Goal: Find specific page/section: Find specific page/section

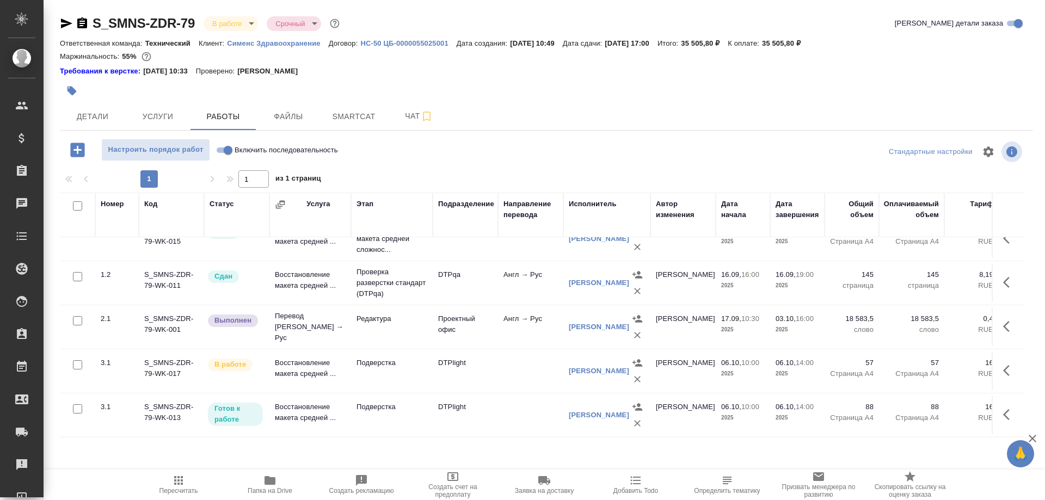
scroll to position [73, 0]
click at [353, 112] on span "Smartcat" at bounding box center [354, 117] width 52 height 14
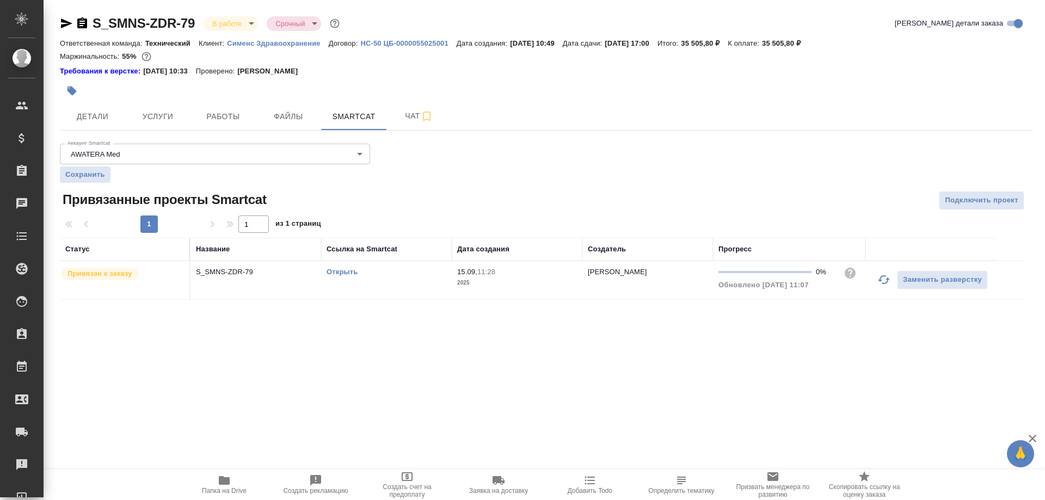
click at [336, 272] on link "Открыть" at bounding box center [342, 272] width 31 height 8
click at [223, 480] on icon "button" at bounding box center [224, 480] width 11 height 9
click at [226, 115] on span "Работы" at bounding box center [223, 117] width 52 height 14
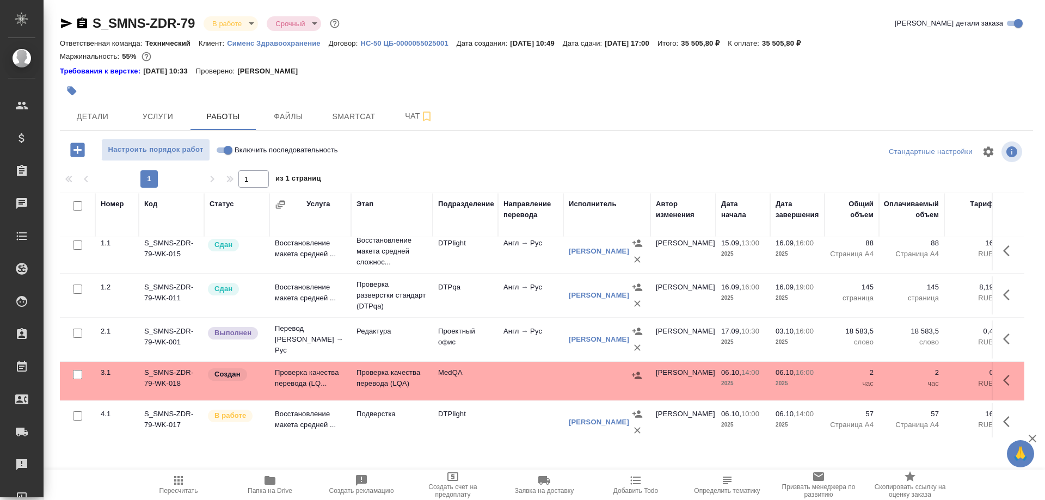
scroll to position [109, 0]
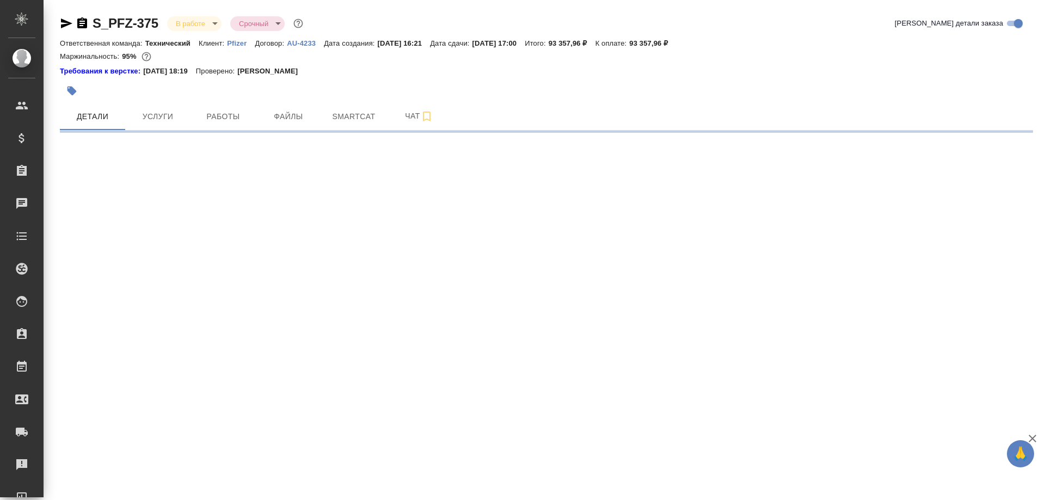
select select "RU"
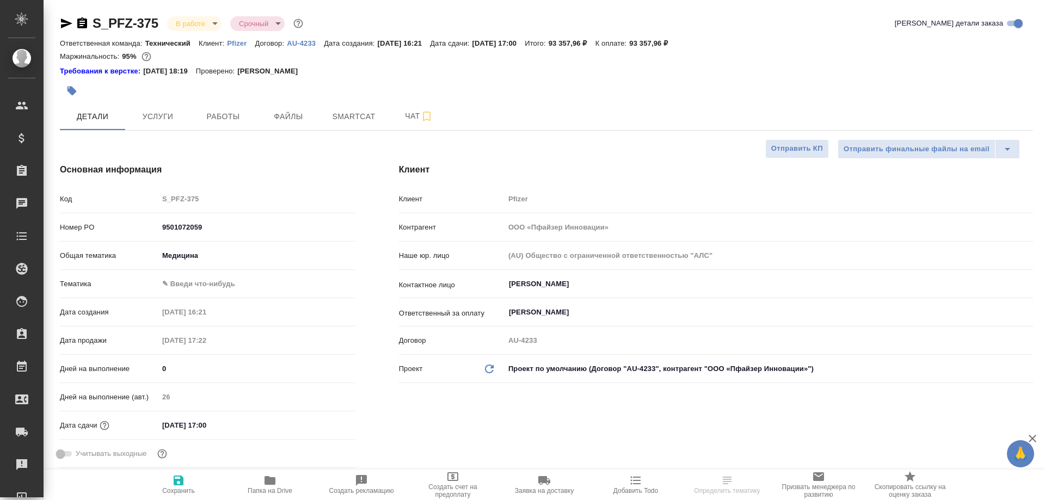
type textarea "x"
click at [271, 486] on icon "button" at bounding box center [270, 480] width 13 height 13
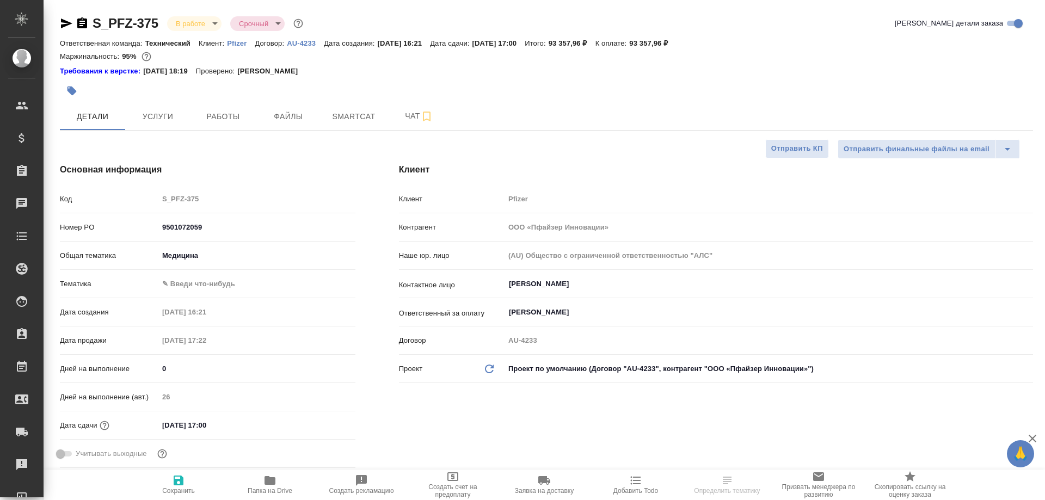
type textarea "x"
select select "RU"
type textarea "x"
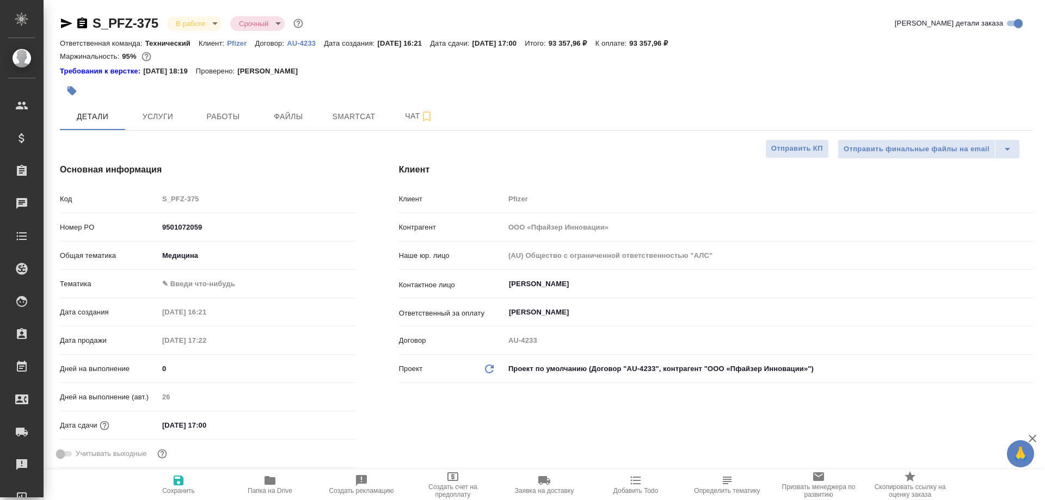
type textarea "x"
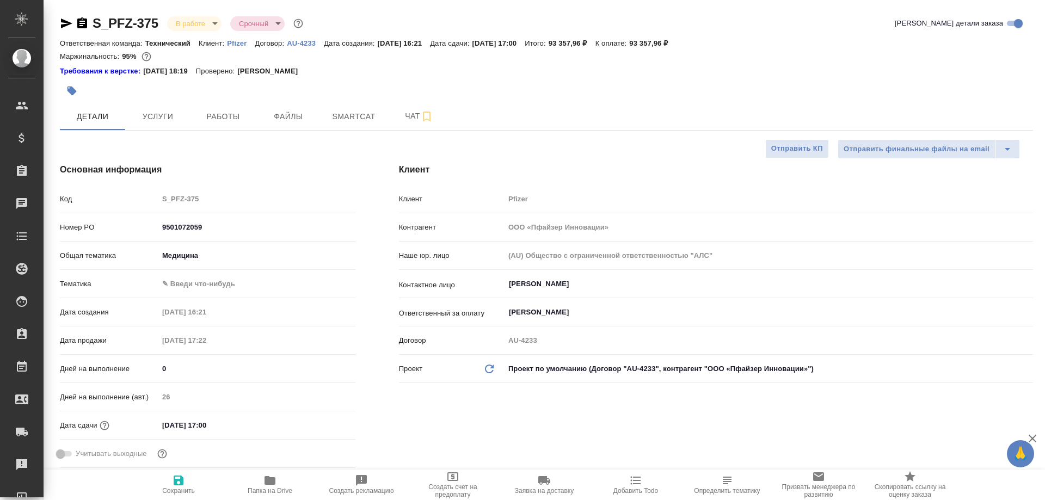
type textarea "x"
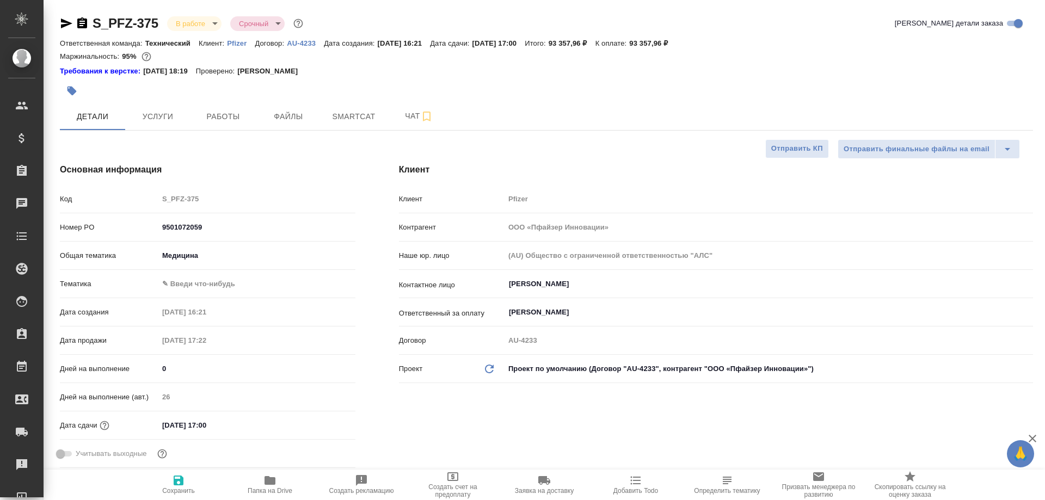
type textarea "x"
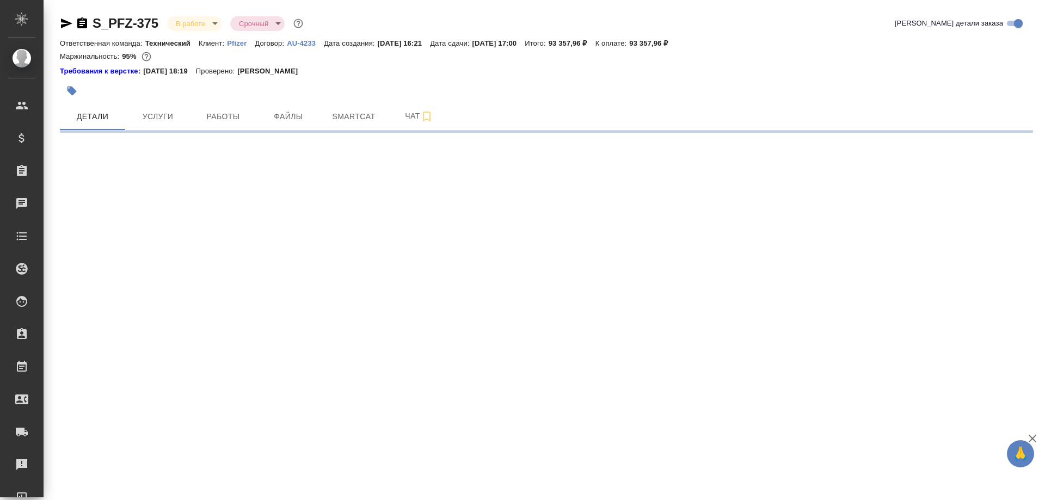
select select "RU"
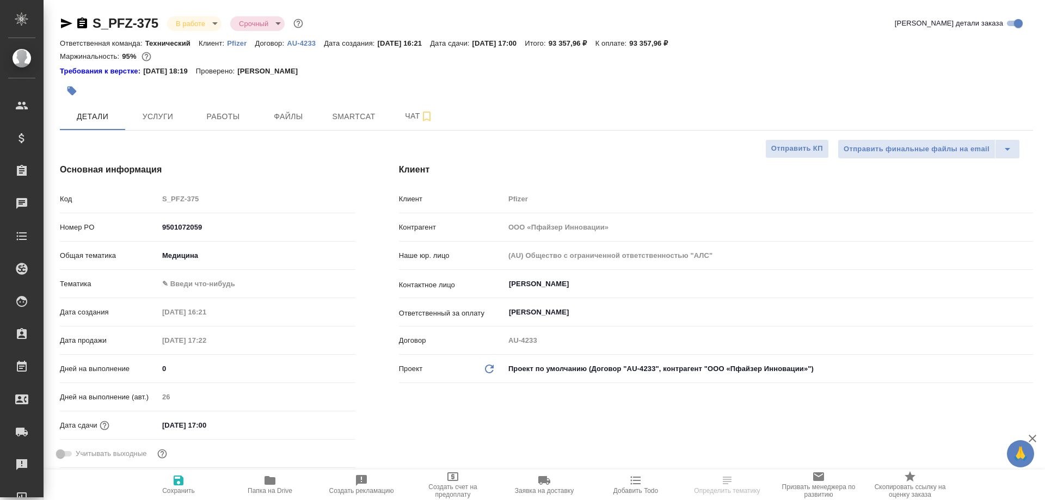
type textarea "x"
click at [219, 282] on body "🙏 .cls-1 fill:#fff; AWATERA [PERSON_NAME] Спецификации Заказы Чаты Todo Проекты…" at bounding box center [522, 250] width 1045 height 500
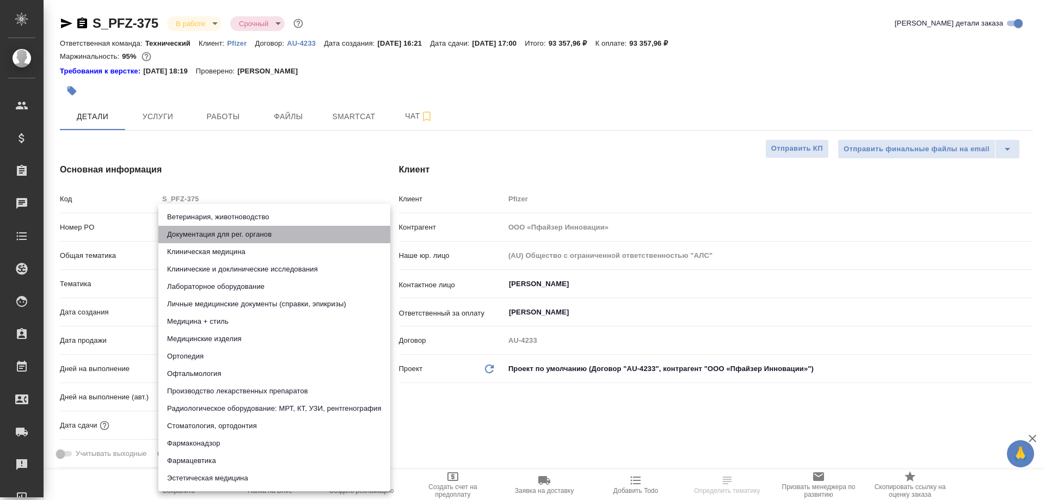
click at [226, 237] on li "Документация для рег. органов" at bounding box center [274, 234] width 232 height 17
type input "5f647205b73bc97568ca66c6"
type textarea "x"
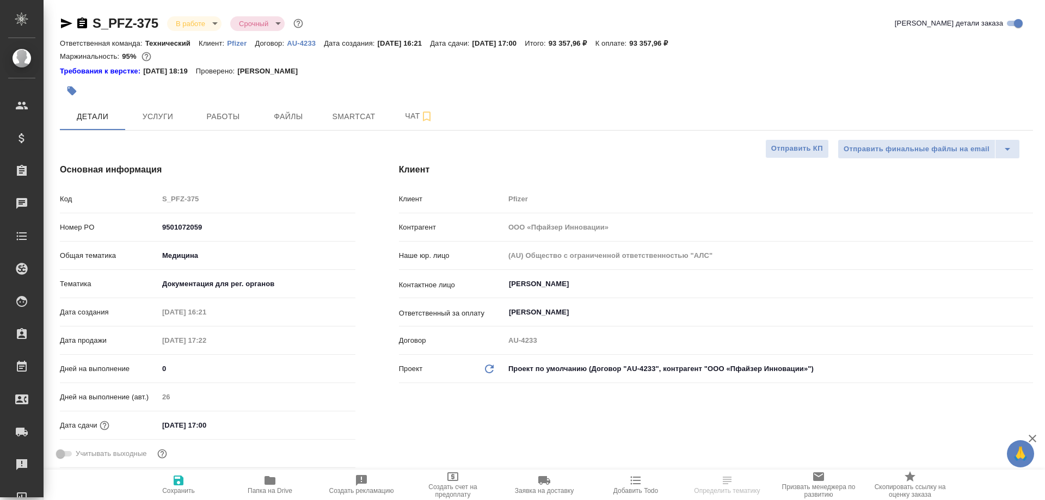
click at [183, 487] on span "Сохранить" at bounding box center [178, 491] width 33 height 8
type textarea "x"
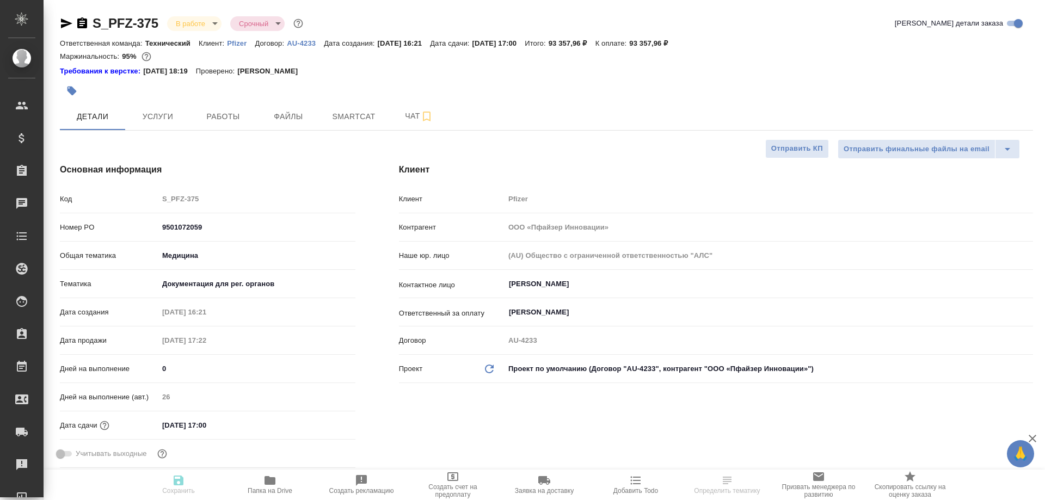
type textarea "x"
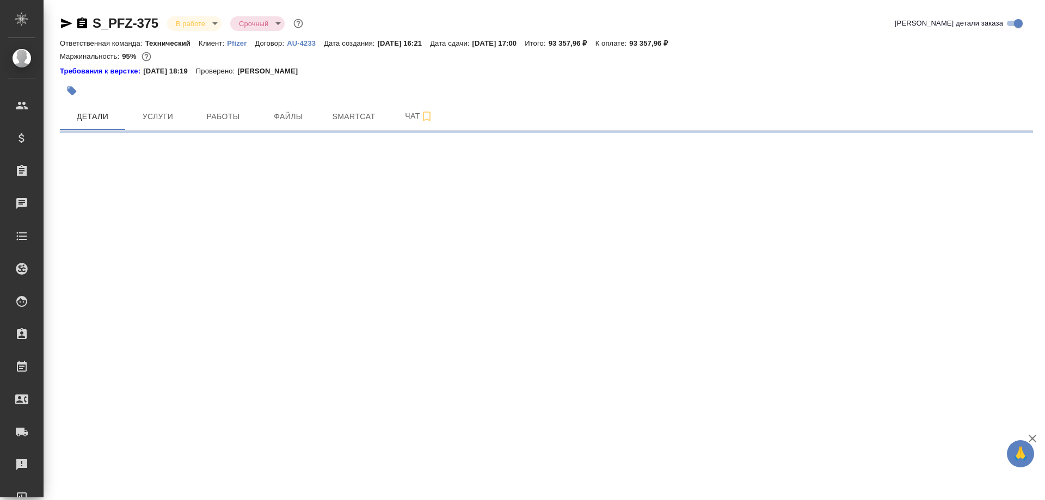
select select "RU"
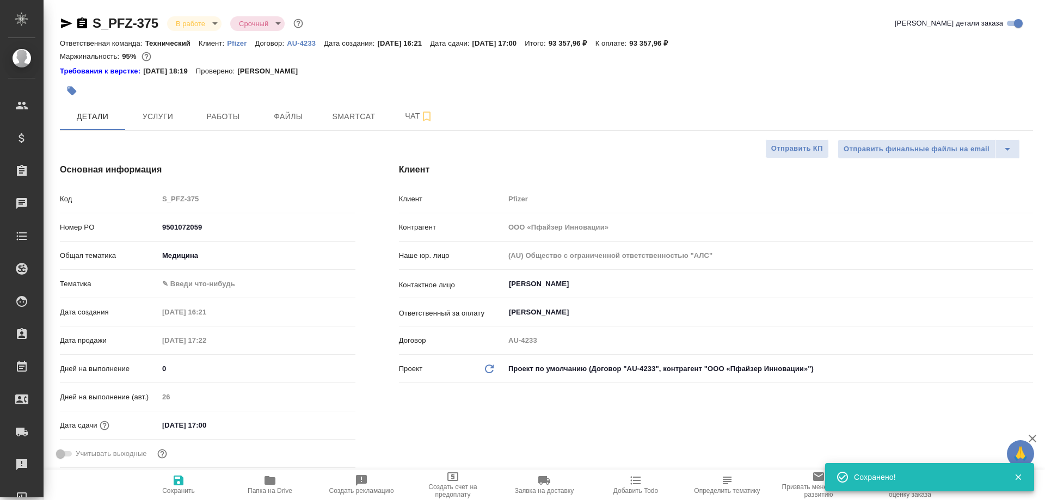
type textarea "x"
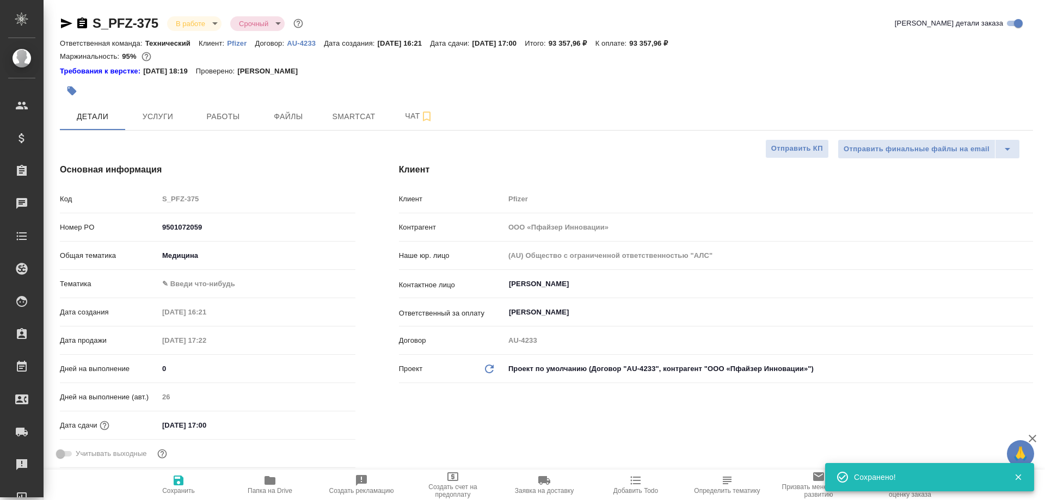
type textarea "x"
type input "5f647205b73bc97568ca66c6"
type textarea "x"
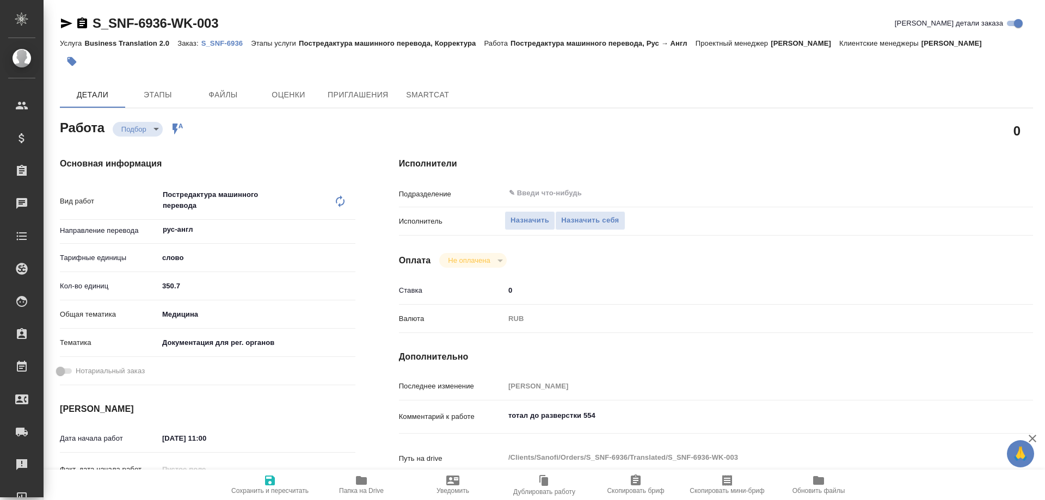
type textarea "x"
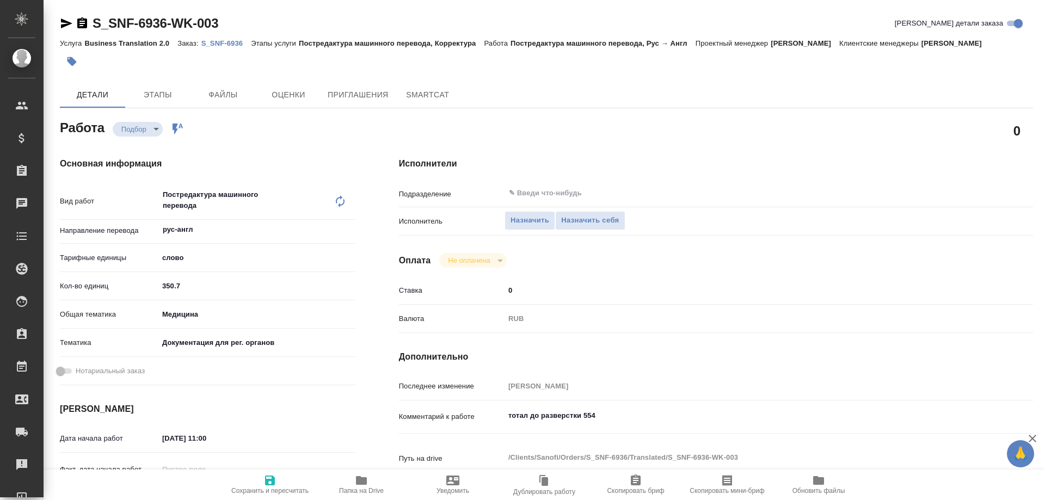
type textarea "x"
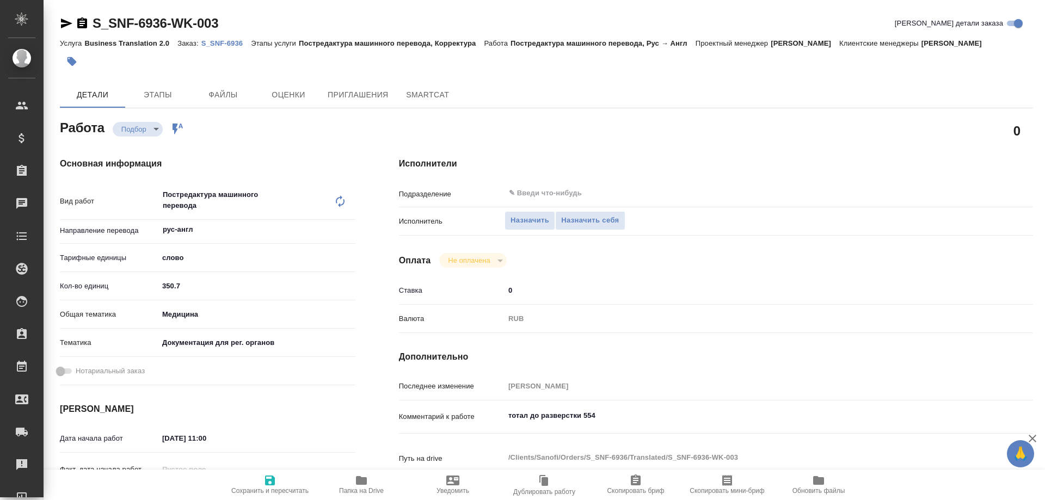
type textarea "x"
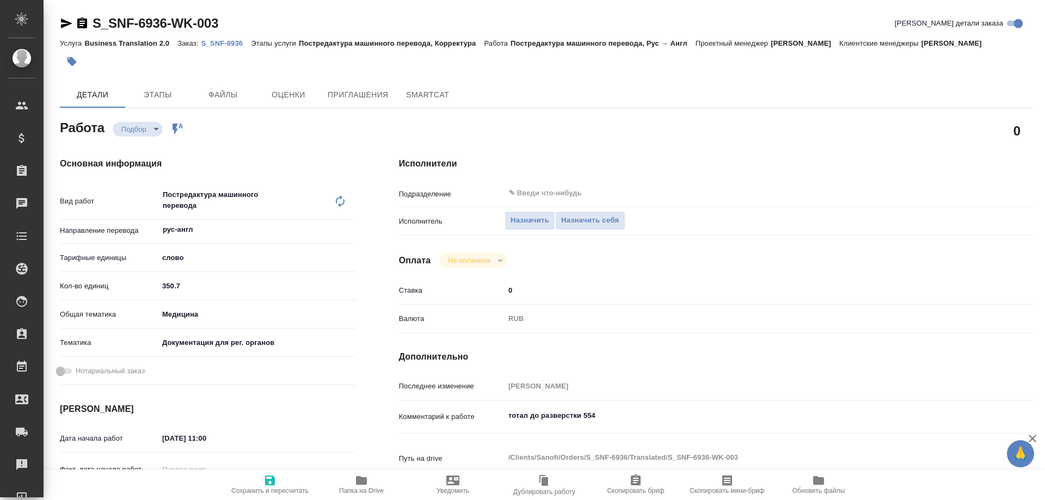
type textarea "x"
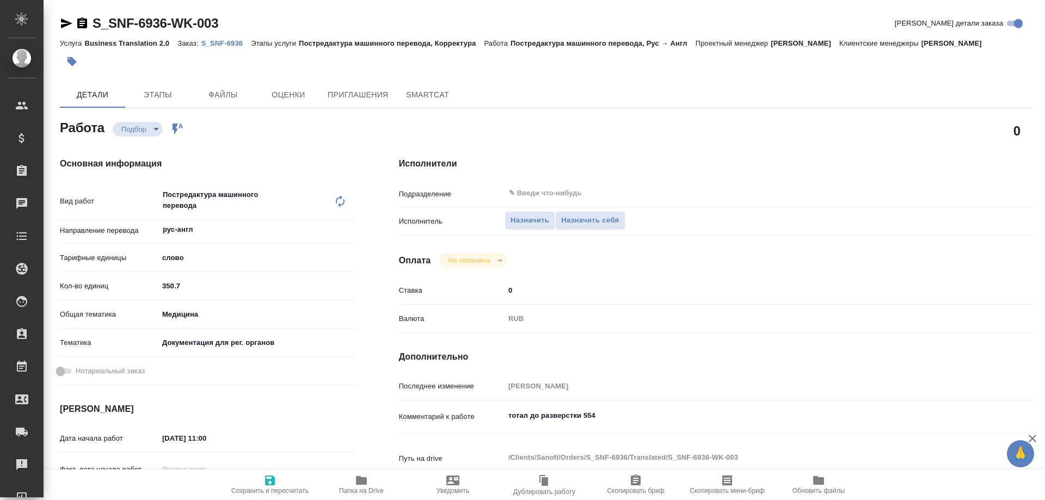
type textarea "x"
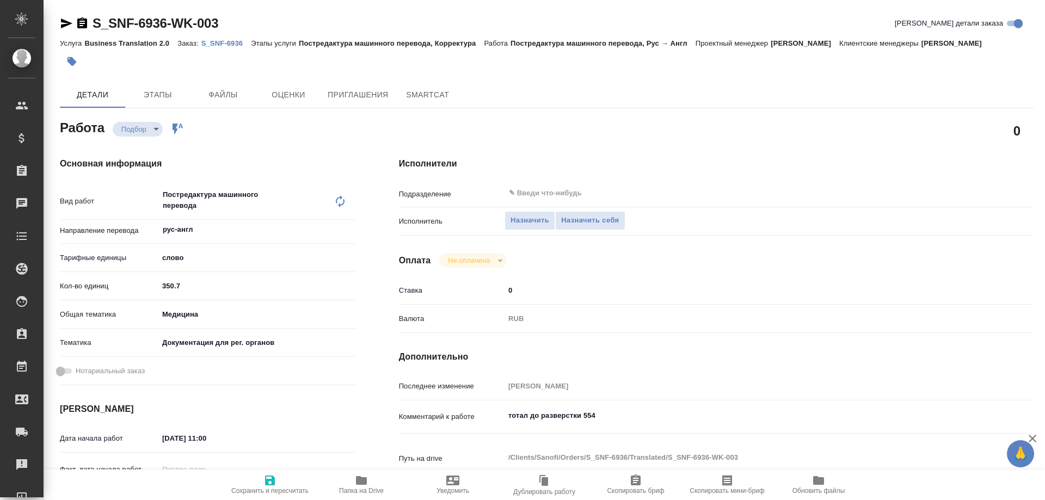
type textarea "x"
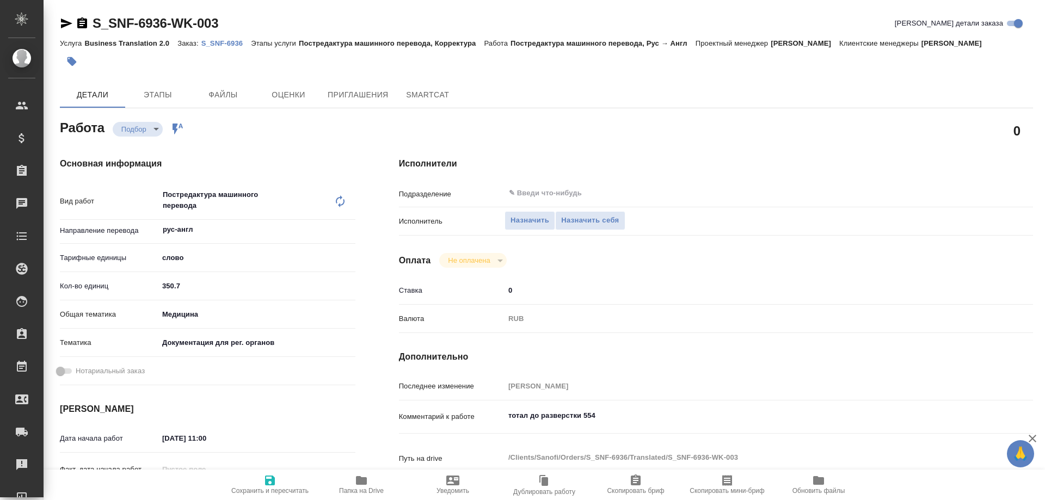
type textarea "x"
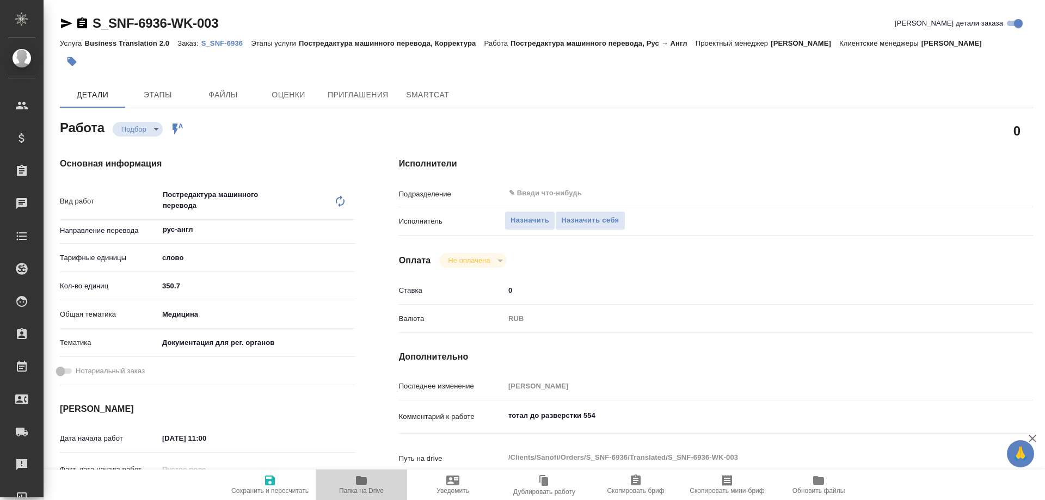
type textarea "x"
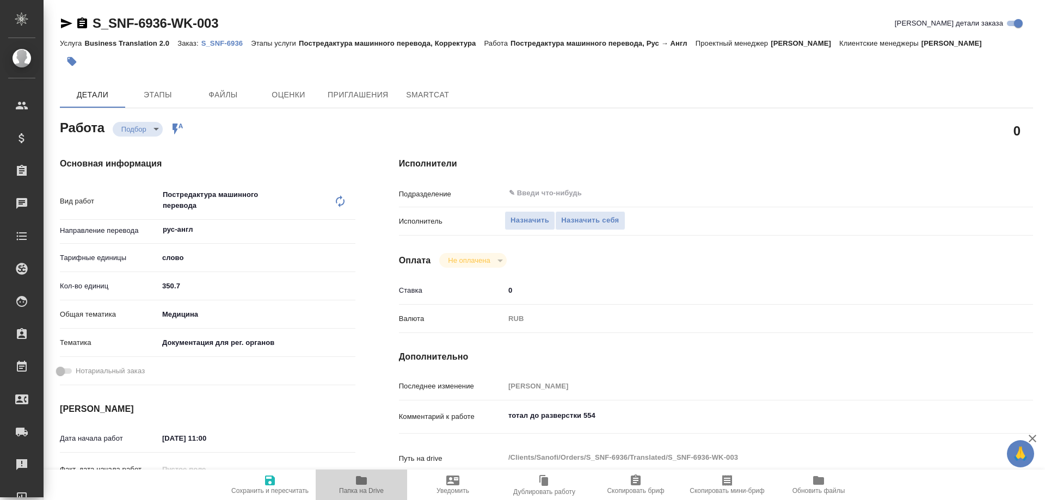
click at [366, 484] on icon "button" at bounding box center [361, 480] width 11 height 9
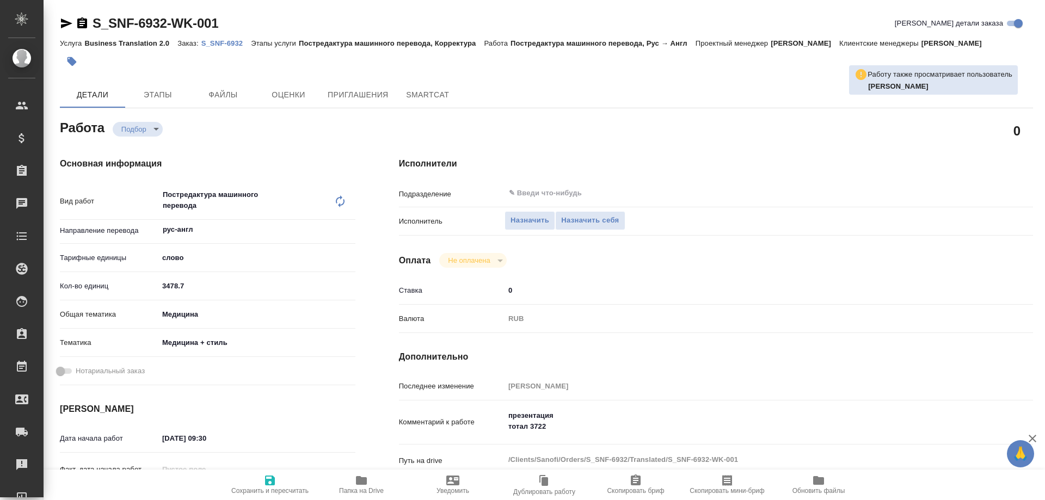
type textarea "x"
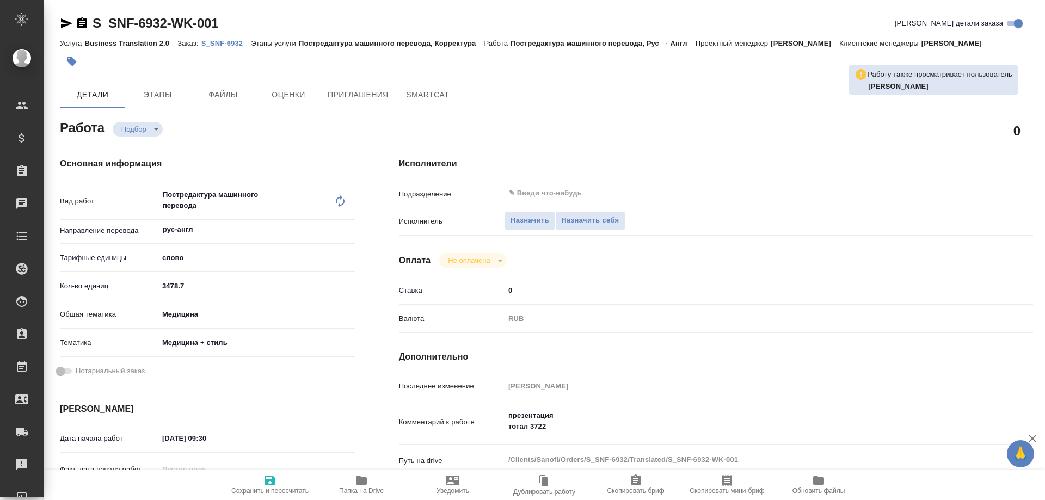
type textarea "x"
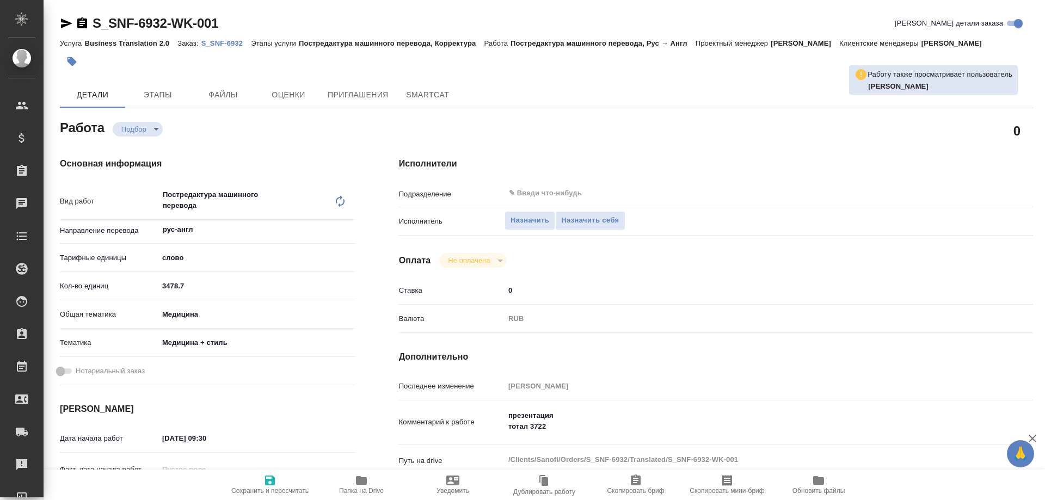
type textarea "x"
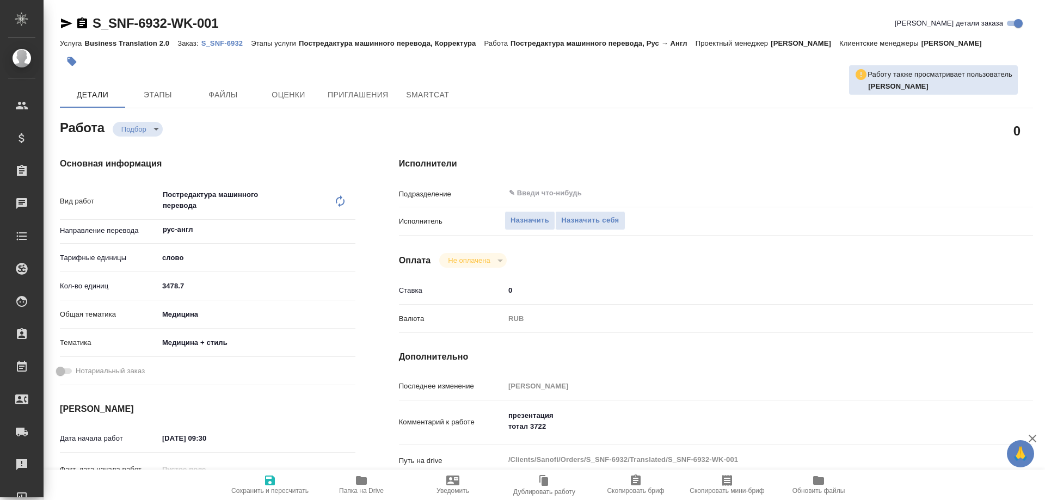
type textarea "x"
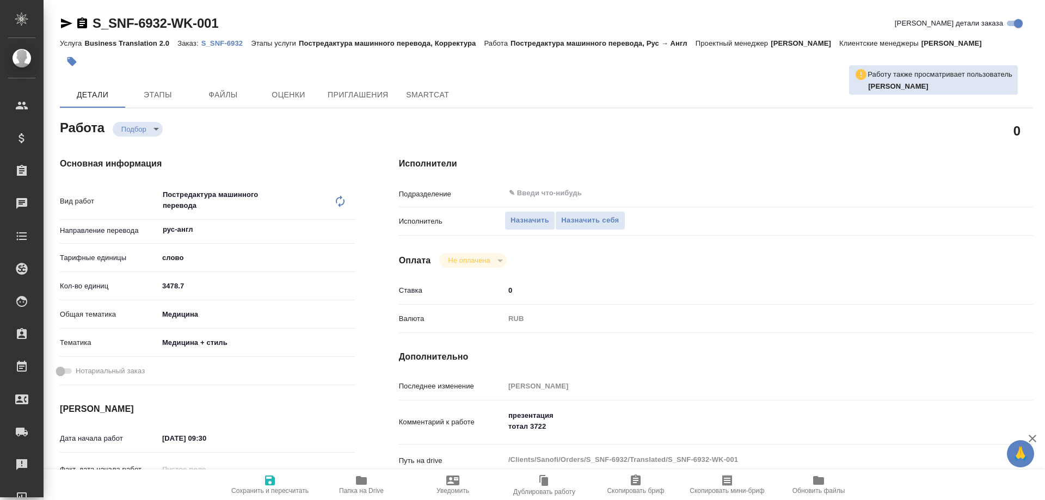
type textarea "x"
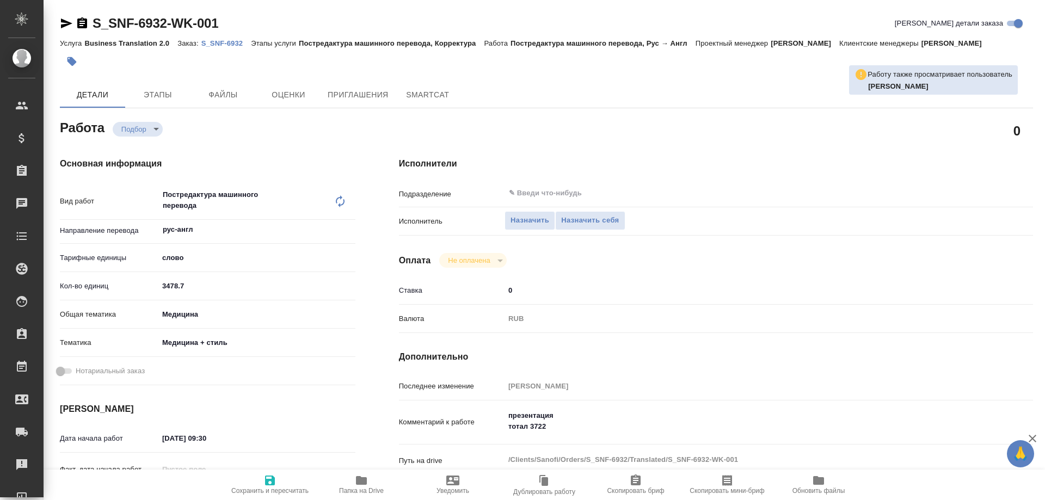
type textarea "x"
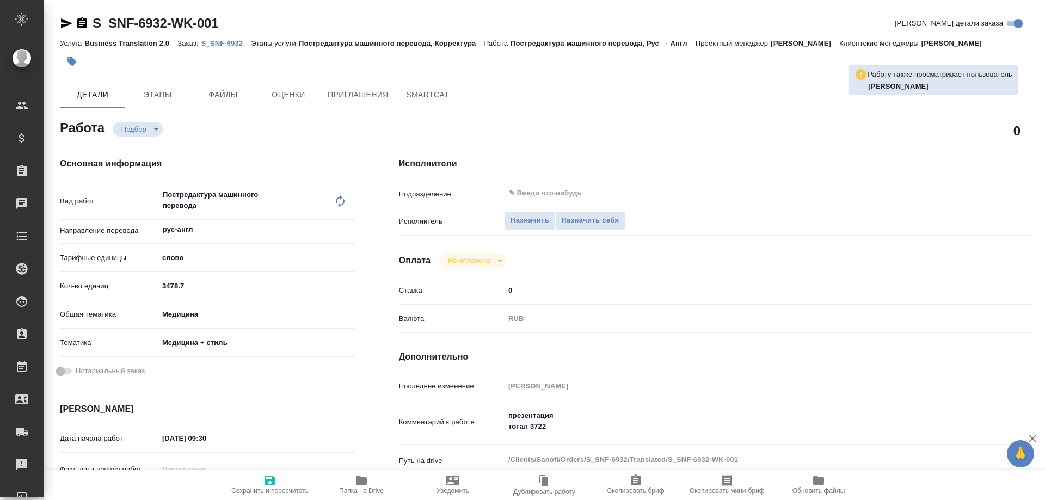
type textarea "x"
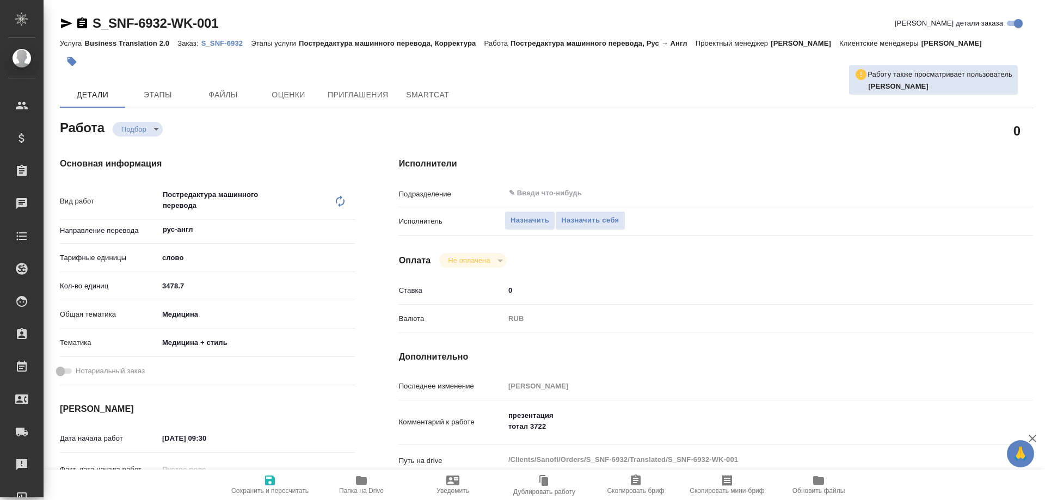
type textarea "x"
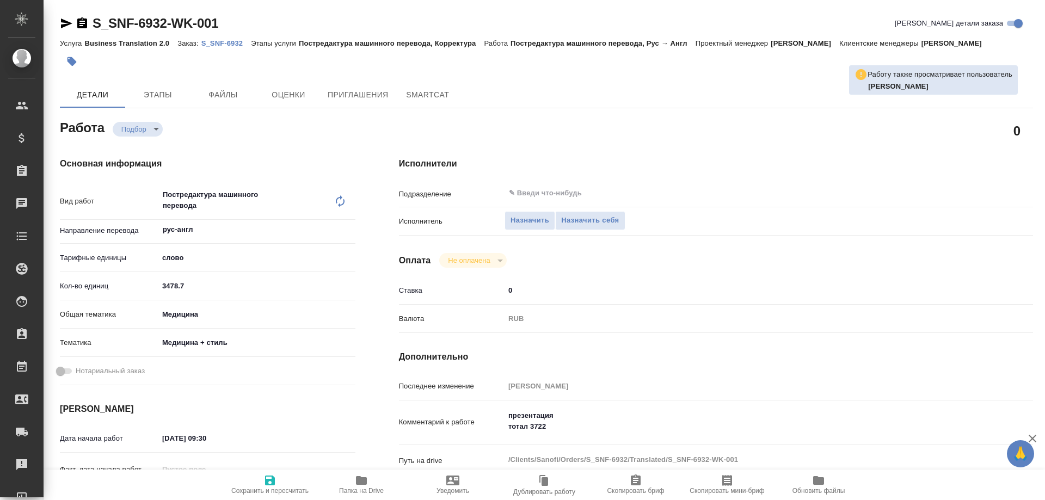
click at [359, 487] on icon "button" at bounding box center [361, 480] width 13 height 13
click at [221, 40] on p "S_SNF-6932" at bounding box center [226, 43] width 50 height 8
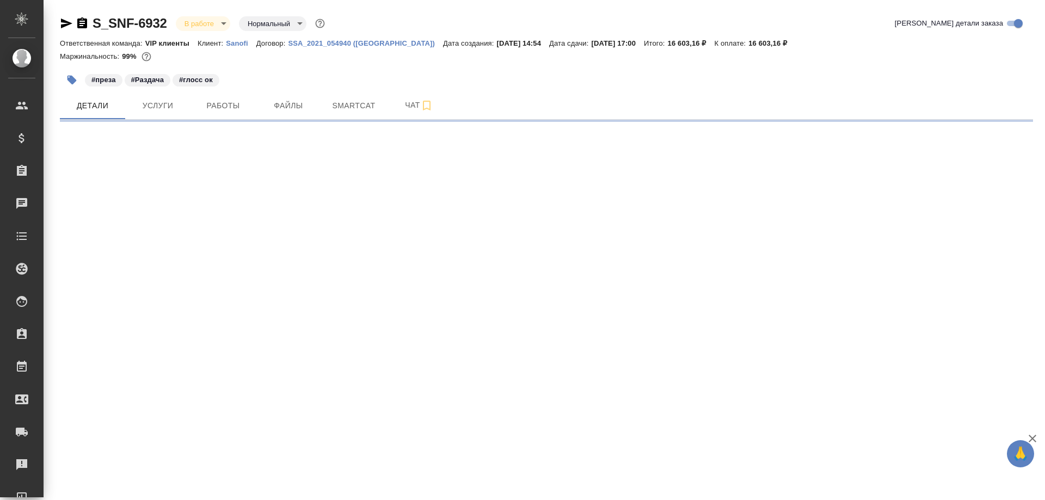
select select "RU"
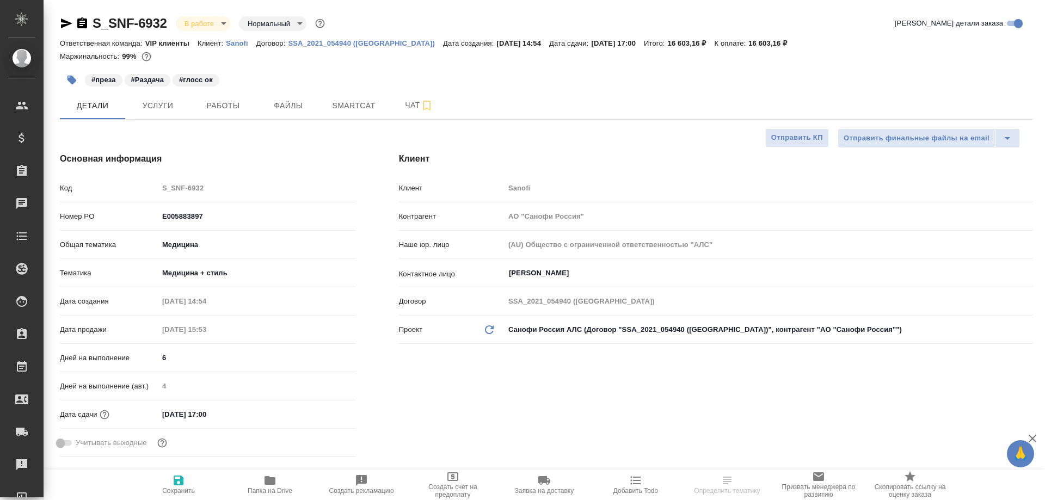
type textarea "x"
type input "[PERSON_NAME]"
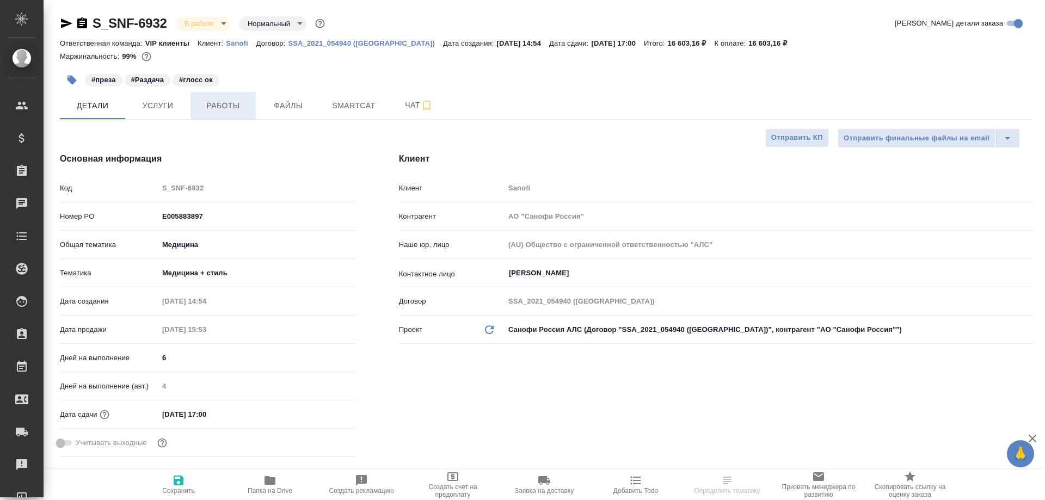
click at [222, 104] on span "Работы" at bounding box center [223, 106] width 52 height 14
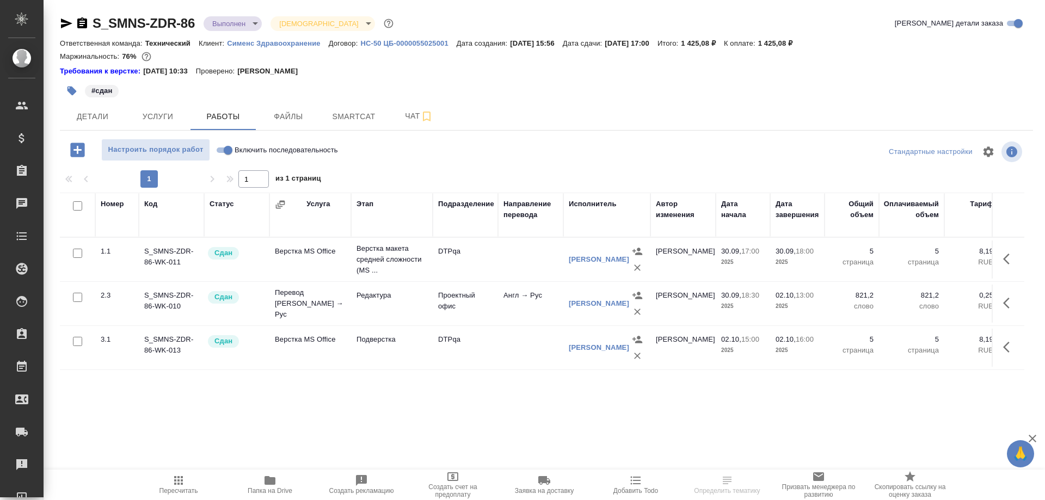
click at [65, 22] on icon "button" at bounding box center [66, 24] width 11 height 10
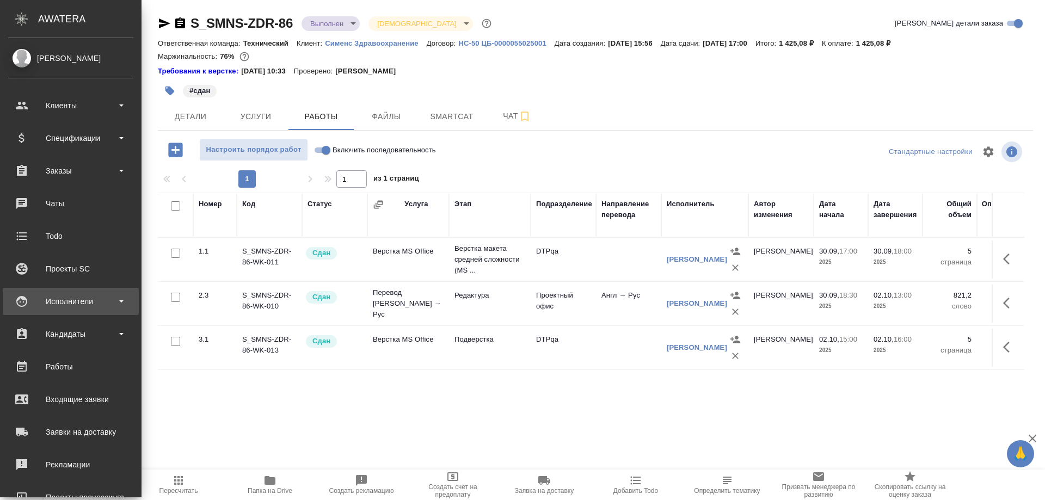
click at [62, 306] on div "Исполнители" at bounding box center [70, 301] width 125 height 16
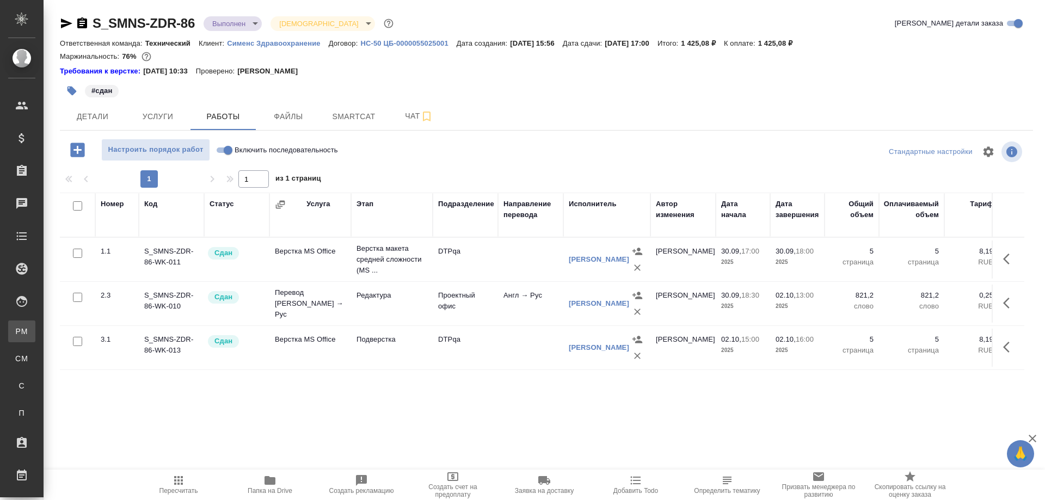
click at [16, 327] on div "Для PM/LQA" at bounding box center [8, 331] width 16 height 11
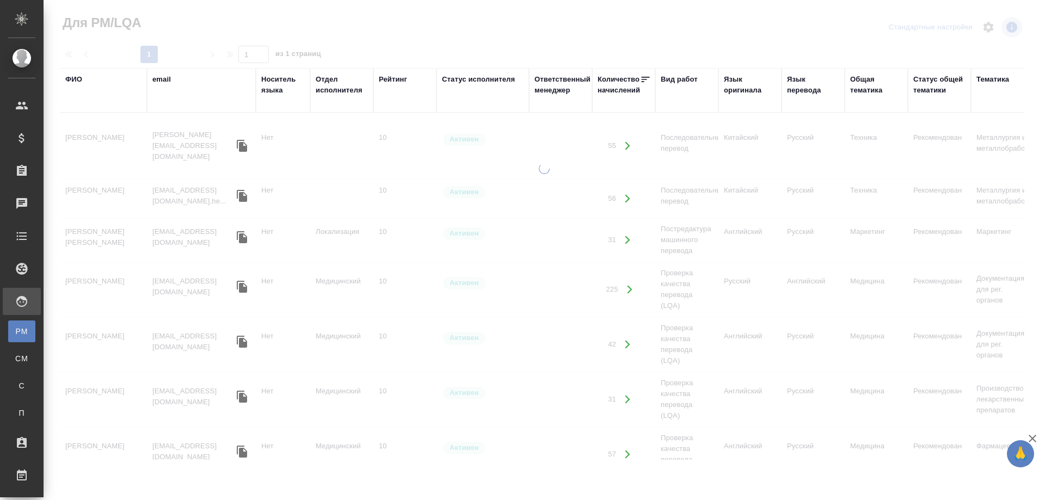
click at [73, 83] on div "ФИО" at bounding box center [73, 79] width 17 height 11
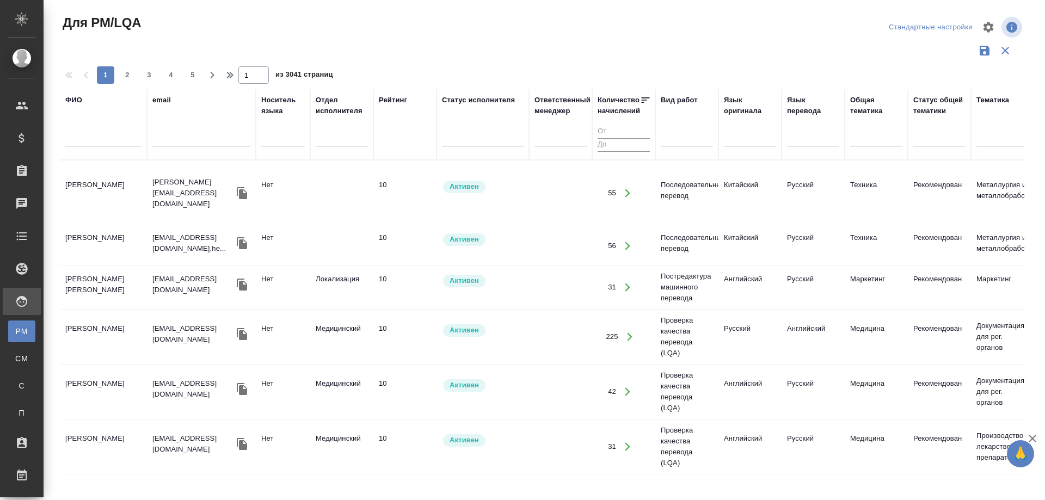
click at [90, 136] on input "text" at bounding box center [103, 140] width 76 height 14
type input "[PERSON_NAME]"
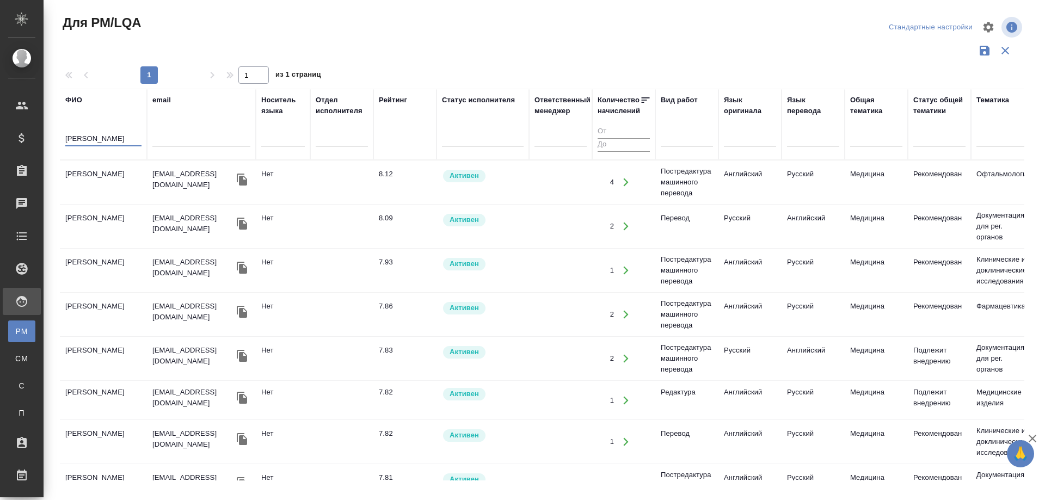
click at [91, 173] on td "[PERSON_NAME] [PERSON_NAME]" at bounding box center [103, 182] width 87 height 38
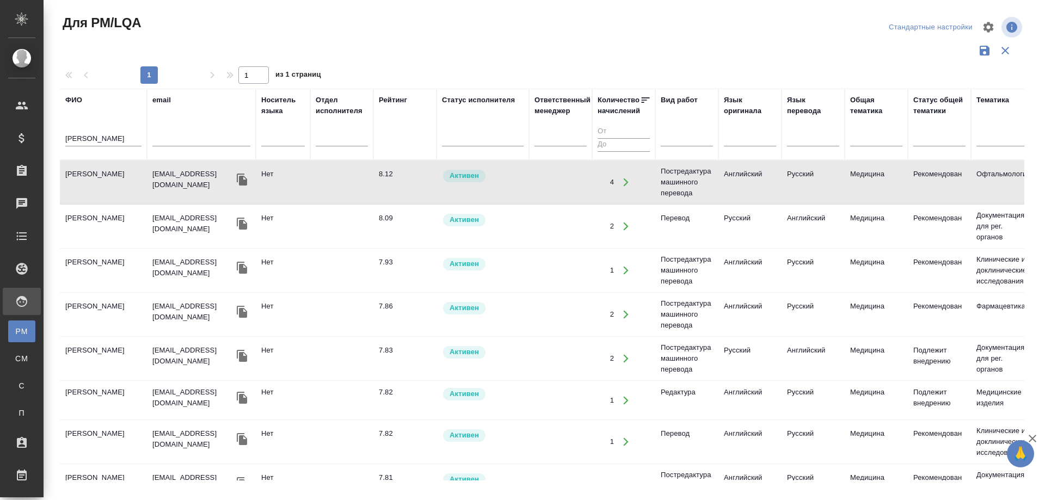
click at [91, 173] on td "Камакина Наталья" at bounding box center [103, 182] width 87 height 38
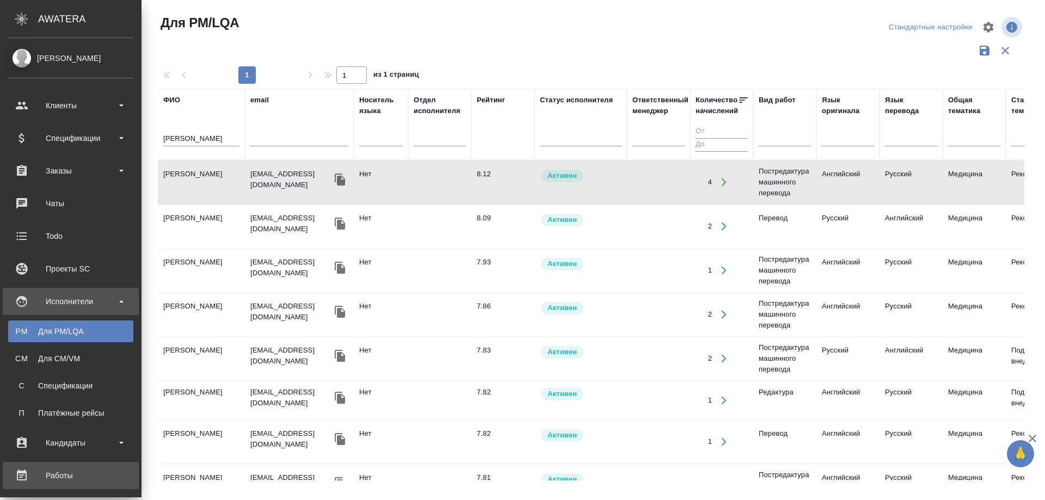
click at [70, 475] on div "Работы" at bounding box center [70, 476] width 125 height 16
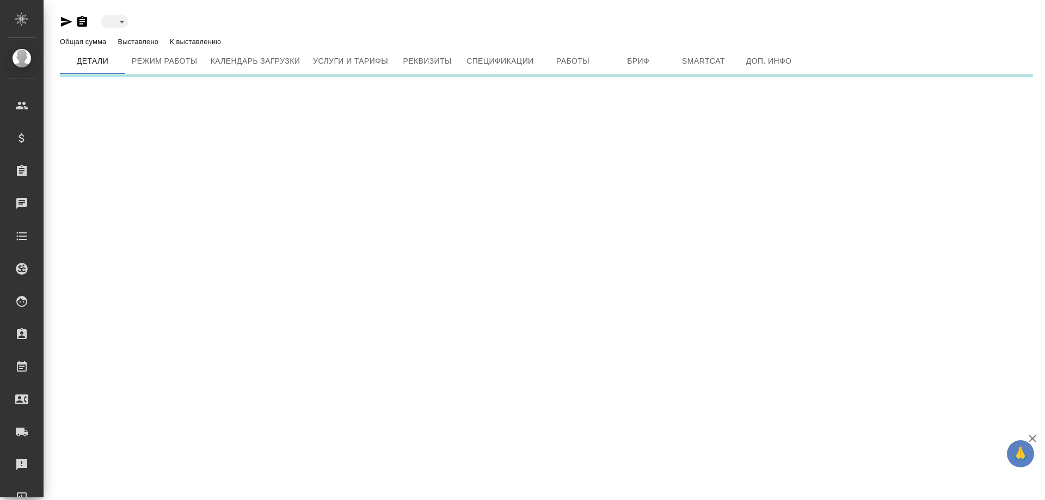
type input "active"
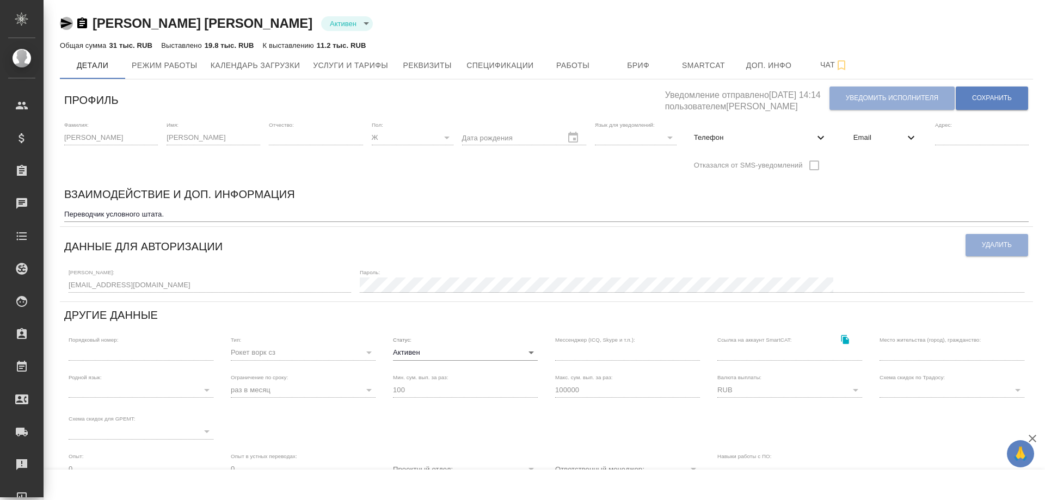
click at [66, 23] on icon "button" at bounding box center [66, 23] width 13 height 13
click at [573, 72] on span "Работы" at bounding box center [573, 66] width 52 height 14
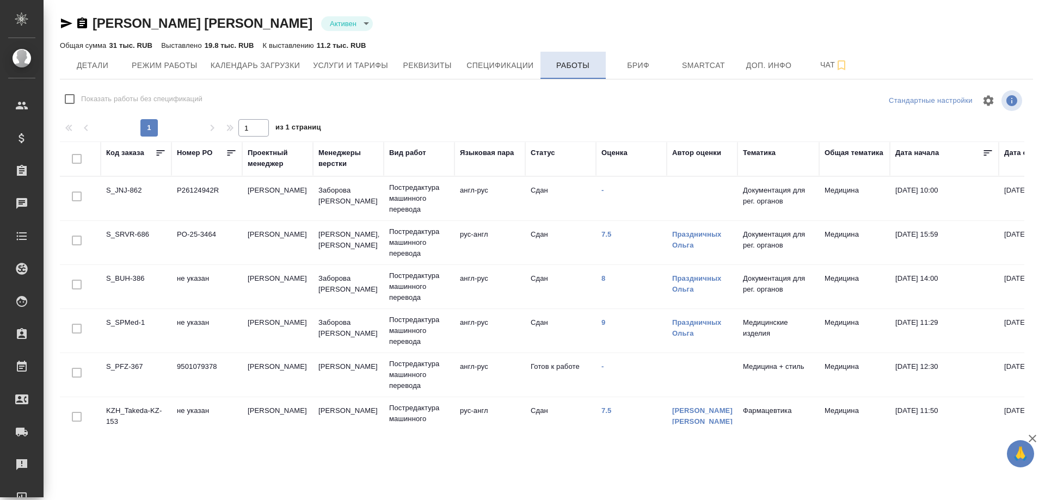
checkbox input "false"
